Goal: Information Seeking & Learning: Understand process/instructions

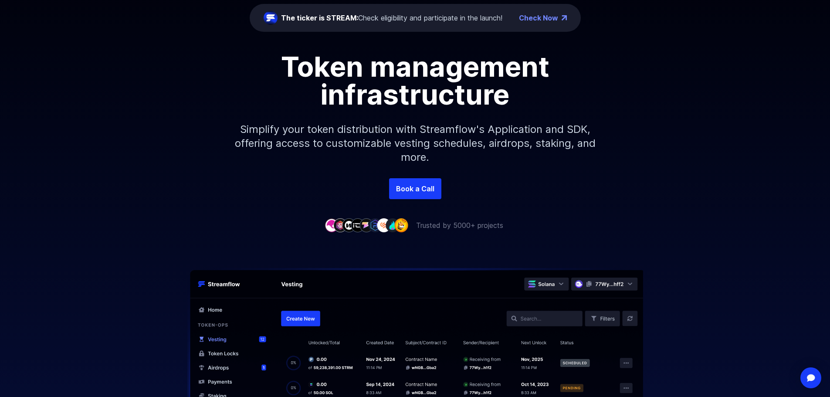
scroll to position [131, 0]
